Goal: Transaction & Acquisition: Purchase product/service

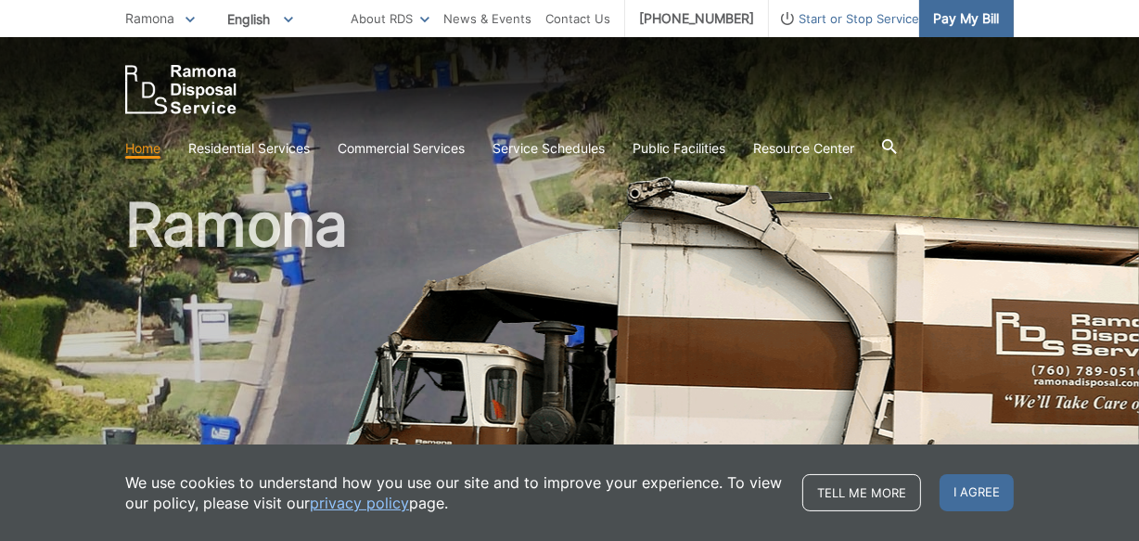
click at [958, 19] on span "Pay My Bill" at bounding box center [966, 18] width 66 height 20
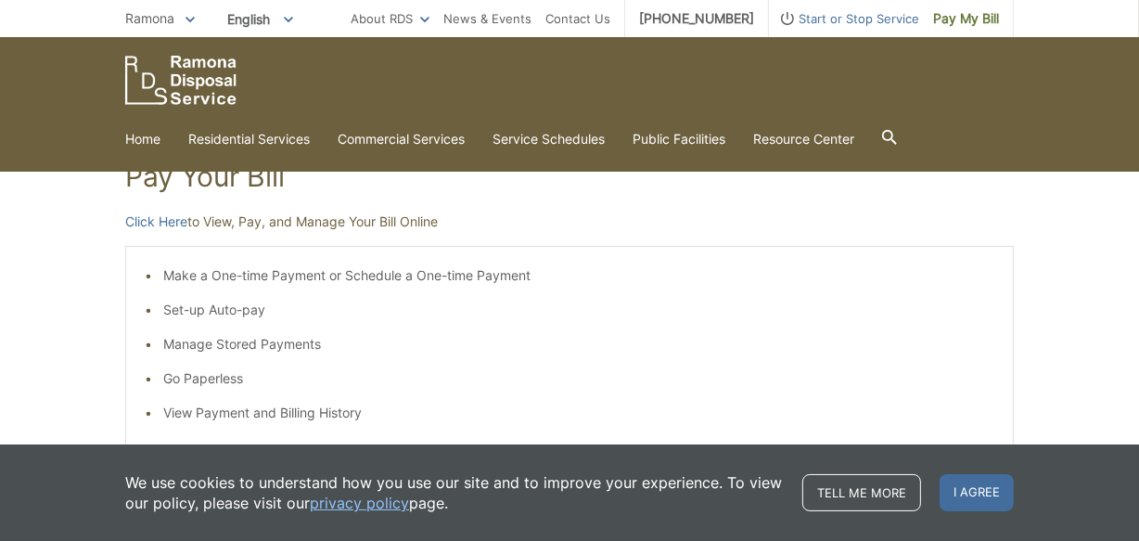
scroll to position [252, 0]
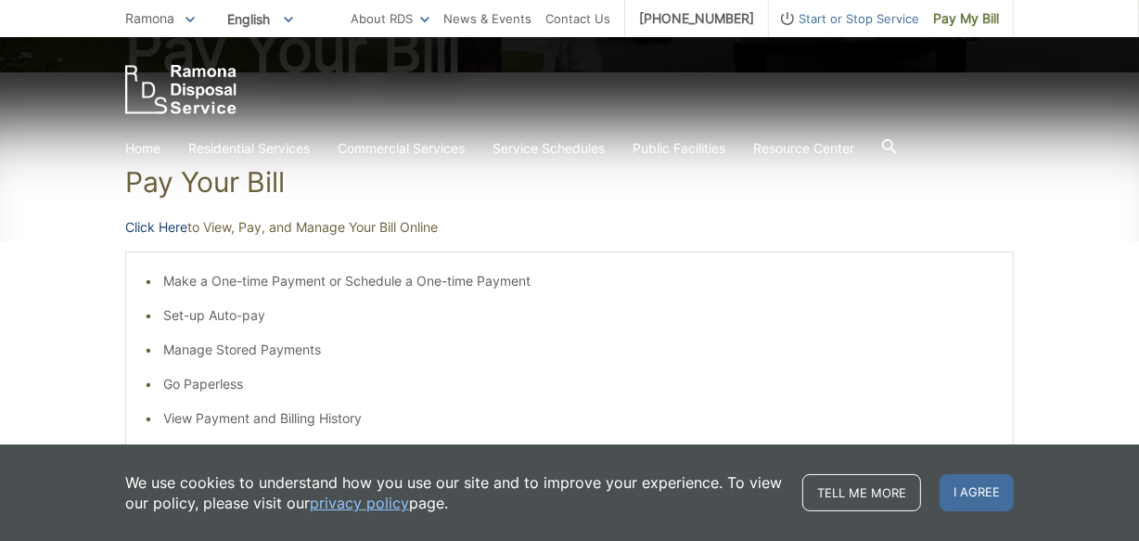
click at [157, 226] on link "Click Here" at bounding box center [156, 227] width 62 height 20
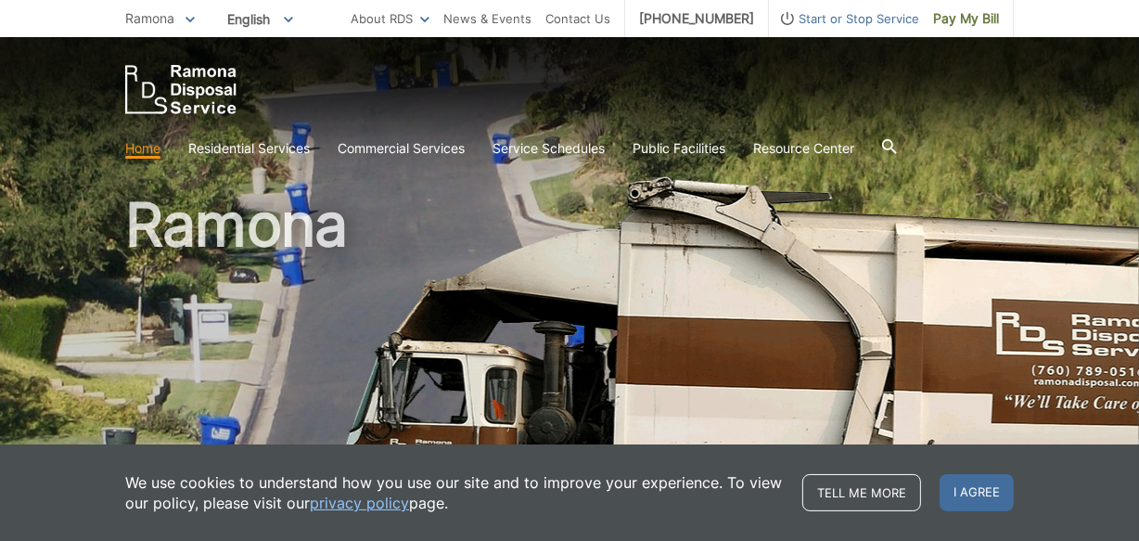
click at [186, 21] on icon at bounding box center [190, 20] width 9 height 6
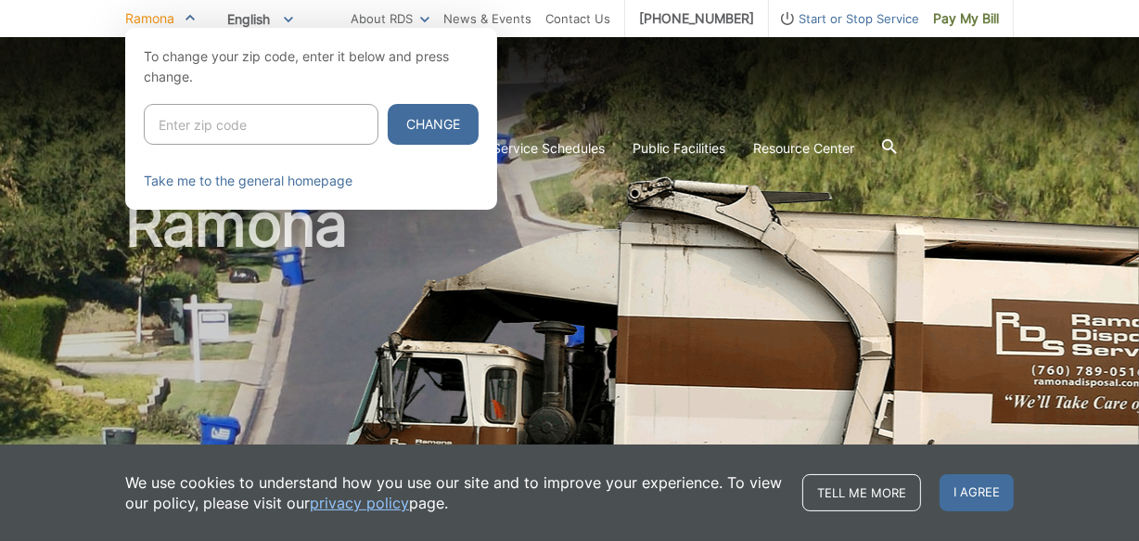
click at [189, 121] on input "Enter zip code" at bounding box center [261, 124] width 235 height 41
type input "92078"
click at [405, 122] on button "Change" at bounding box center [433, 124] width 91 height 41
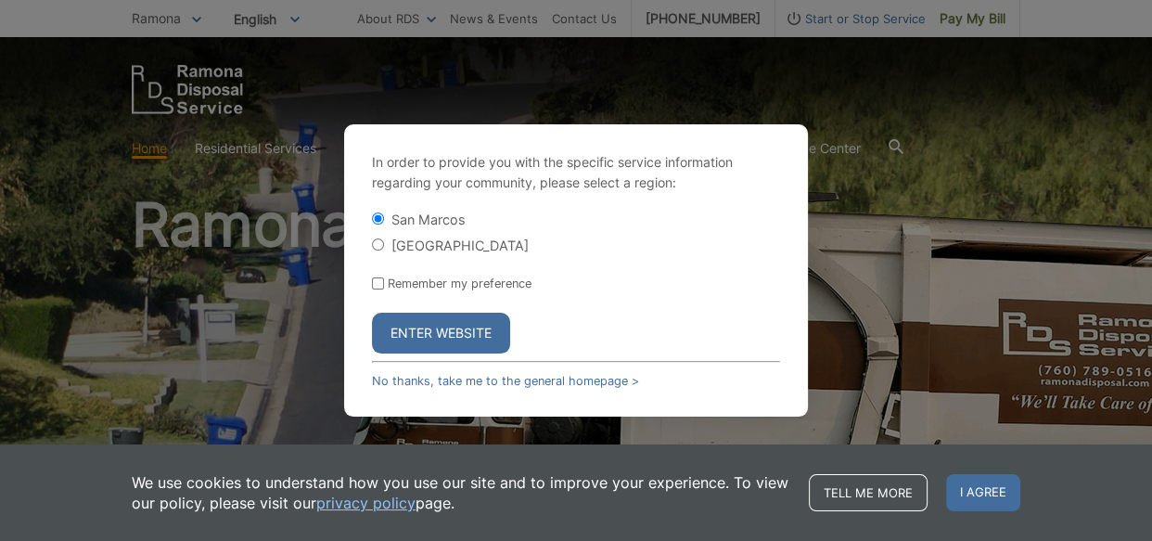
click at [442, 333] on button "Enter Website" at bounding box center [441, 333] width 138 height 41
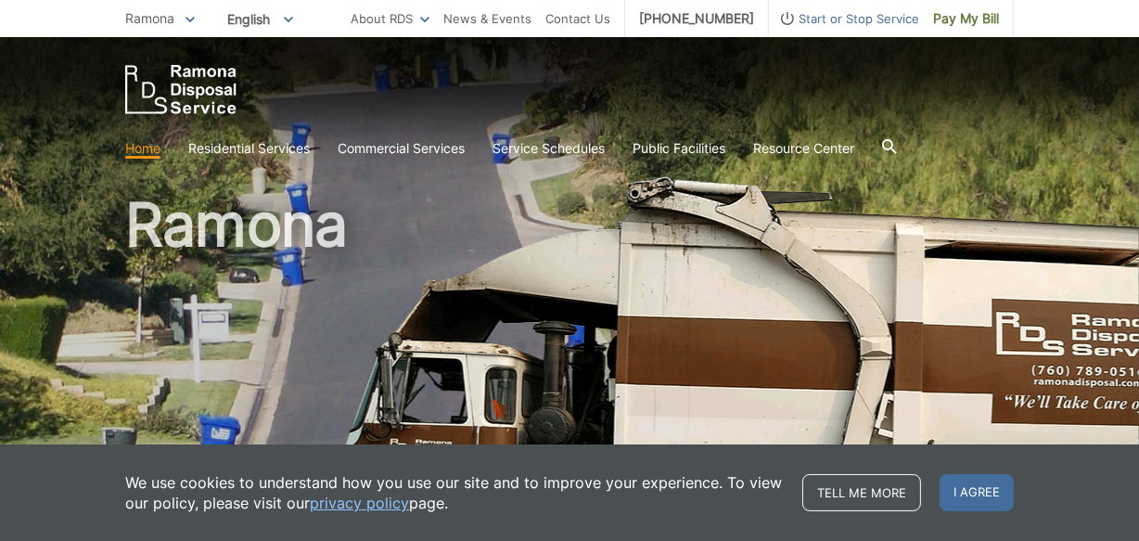
click at [174, 19] on span "Ramona" at bounding box center [149, 18] width 49 height 16
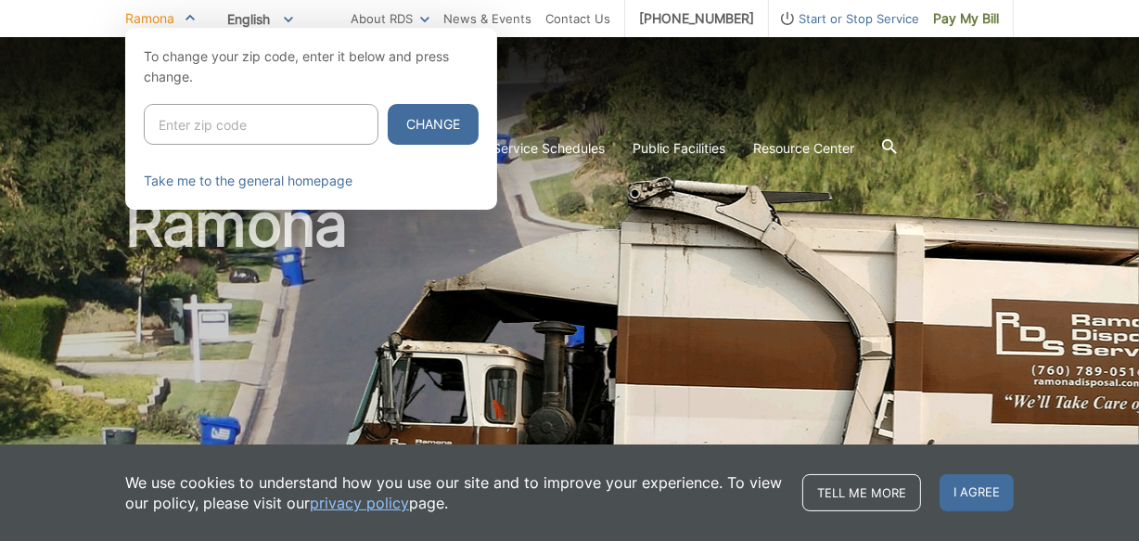
click at [190, 122] on input "Enter zip code" at bounding box center [261, 124] width 235 height 41
type input "92078"
click at [413, 135] on button "Change" at bounding box center [433, 124] width 91 height 41
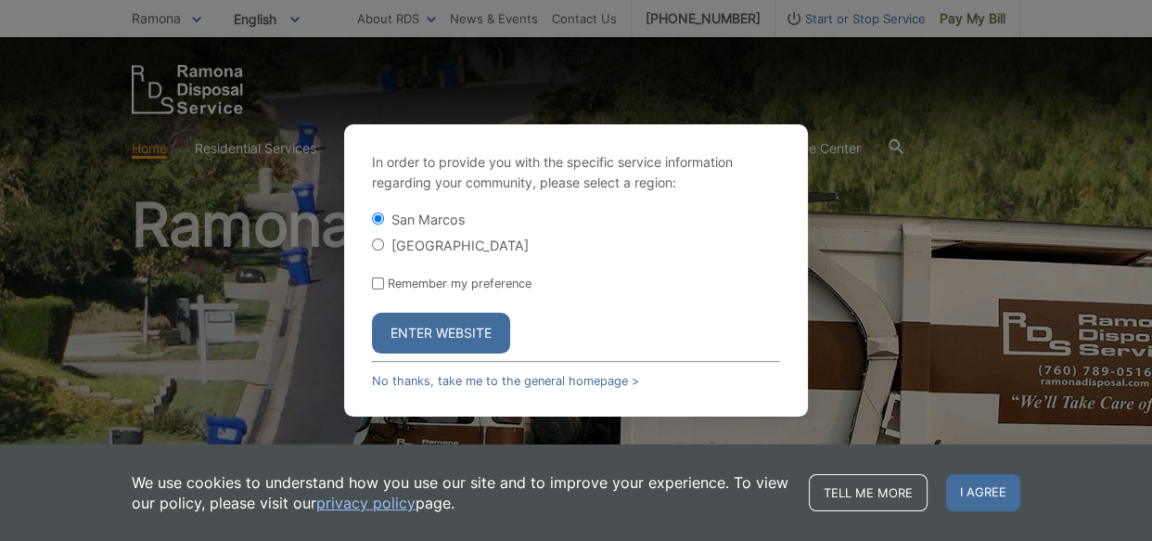
click at [443, 329] on button "Enter Website" at bounding box center [441, 333] width 138 height 41
